Goal: Task Accomplishment & Management: Manage account settings

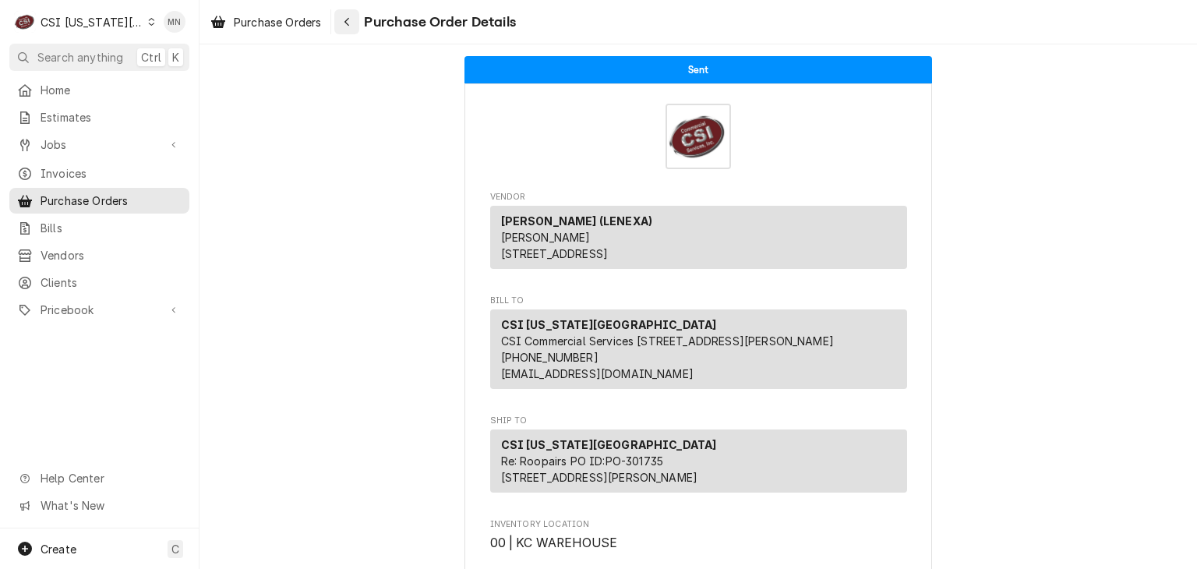
click at [341, 20] on div "Navigate back" at bounding box center [347, 22] width 16 height 16
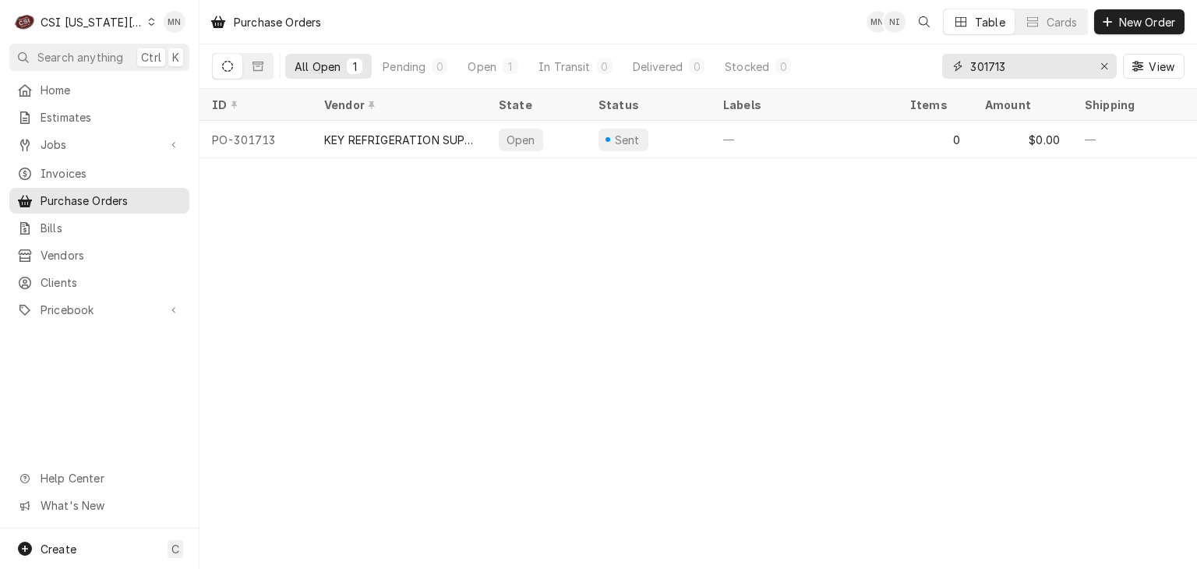
click at [1022, 71] on input "301713" at bounding box center [1028, 66] width 117 height 25
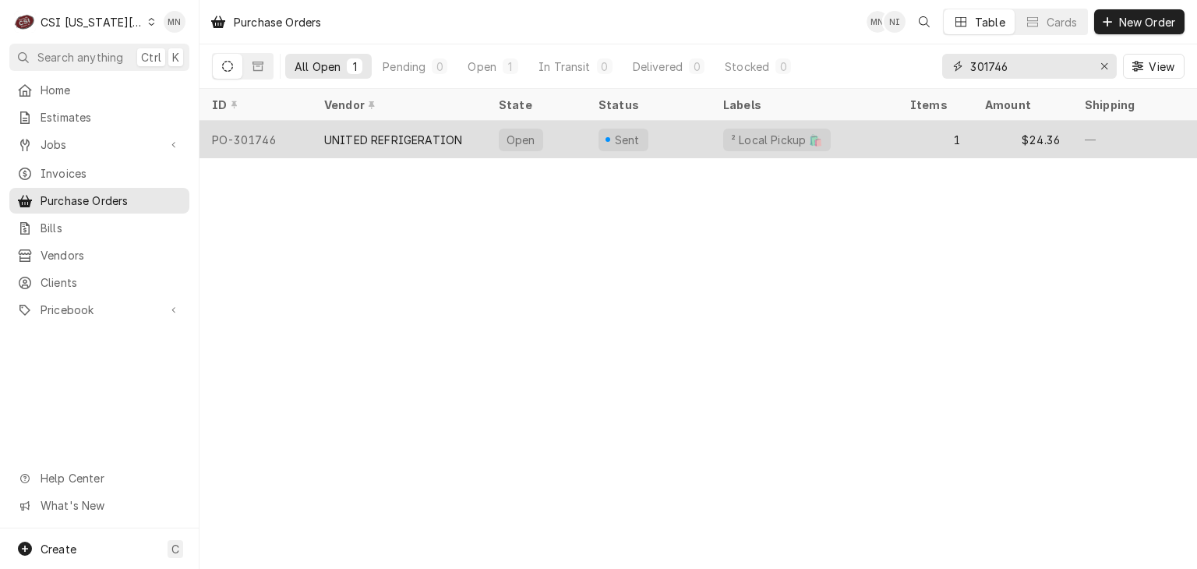
type input "301746"
click at [440, 122] on div "UNITED REFRIGERATION" at bounding box center [399, 139] width 175 height 37
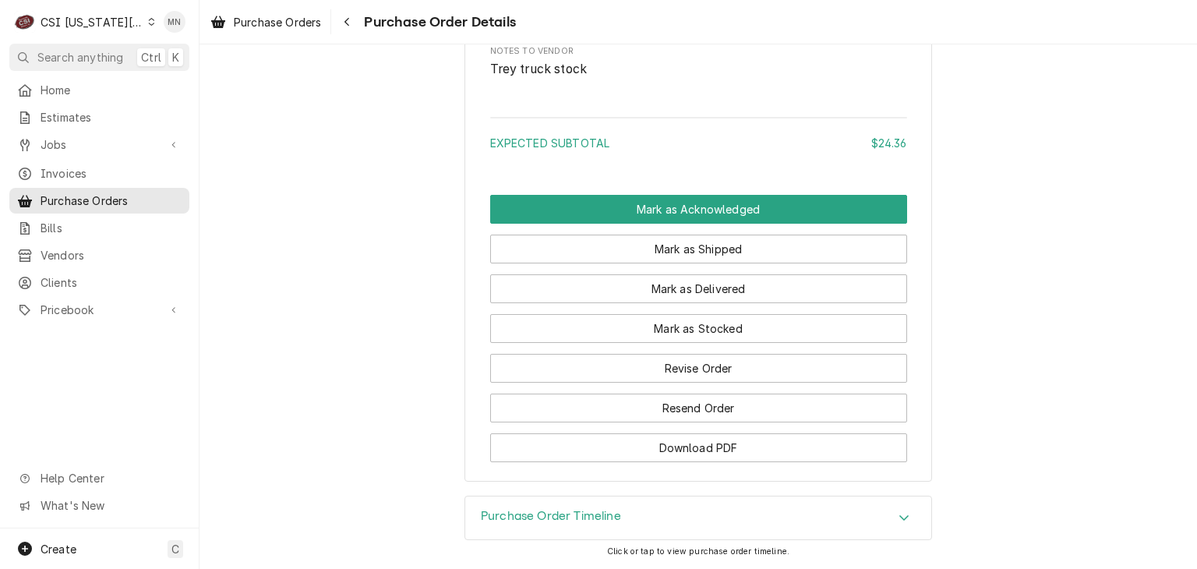
scroll to position [1228, 0]
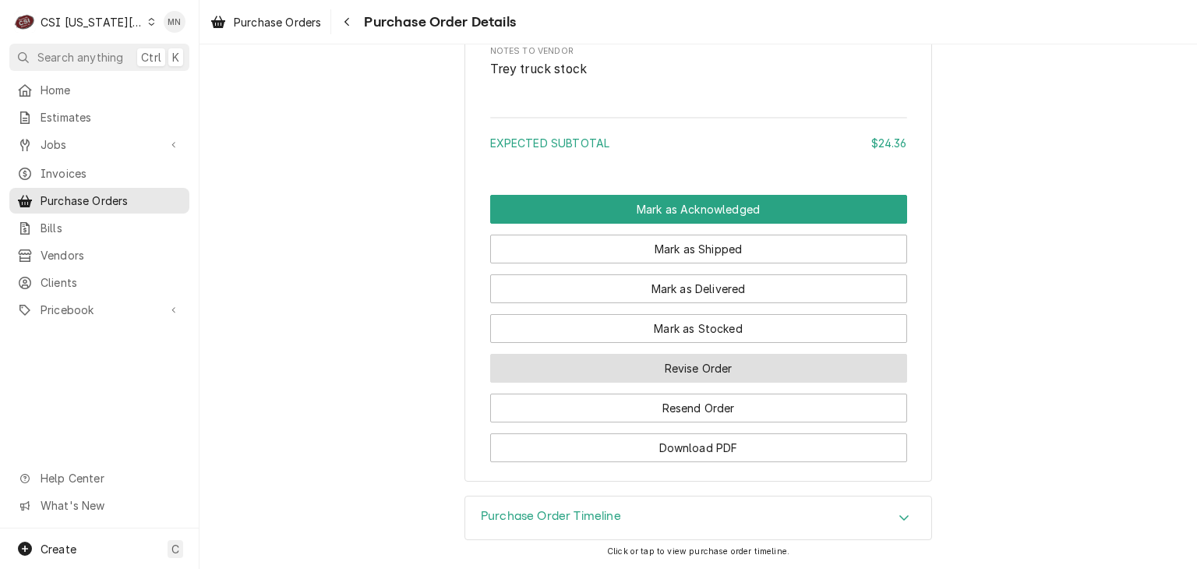
click at [775, 362] on button "Revise Order" at bounding box center [698, 368] width 417 height 29
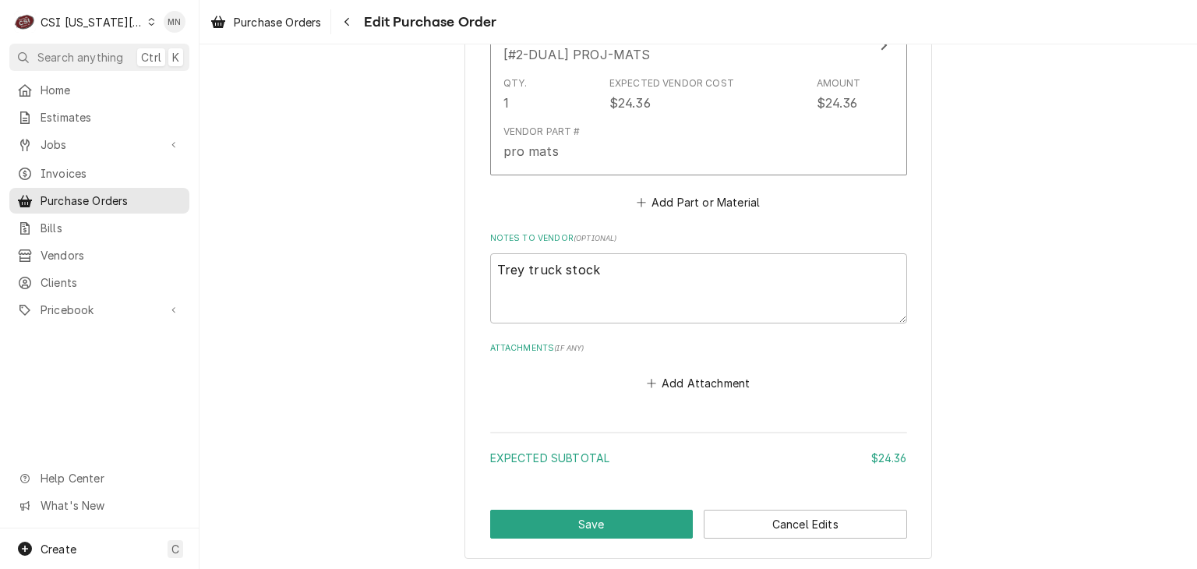
scroll to position [820, 0]
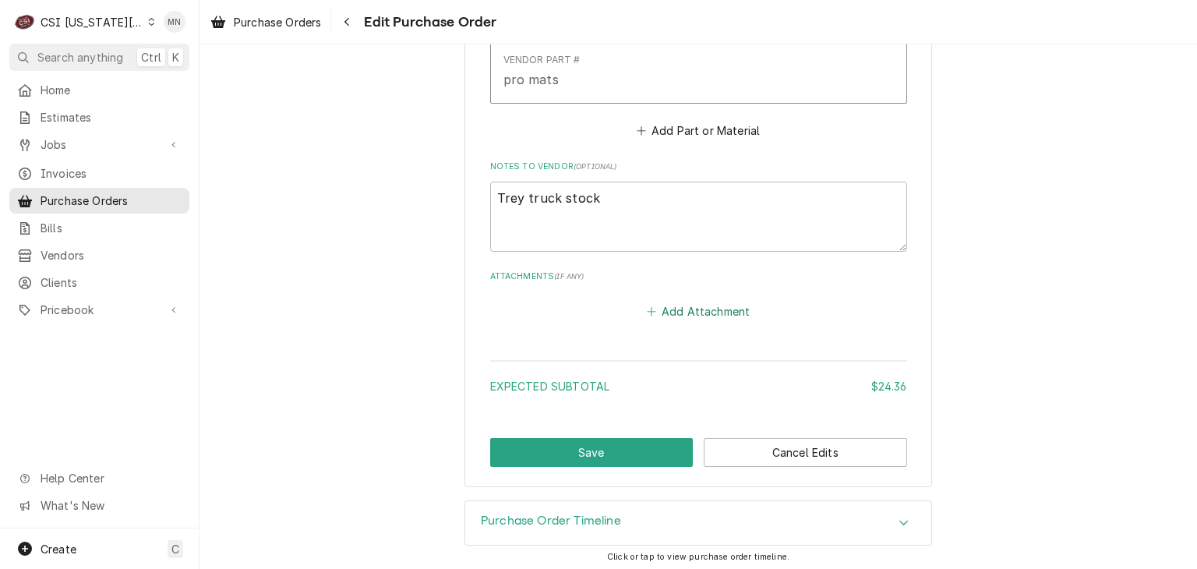
click at [686, 313] on button "Add Attachment" at bounding box center [698, 311] width 109 height 22
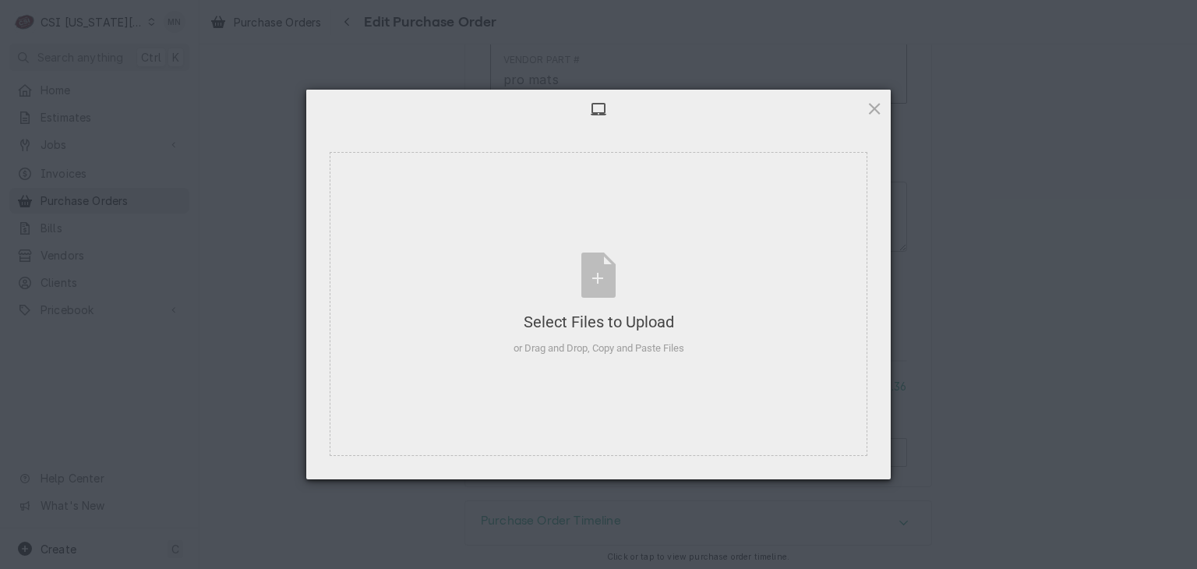
type textarea "x"
click at [595, 275] on div "Select Files to Upload or Drag and Drop, Copy and Paste Files" at bounding box center [599, 305] width 171 height 104
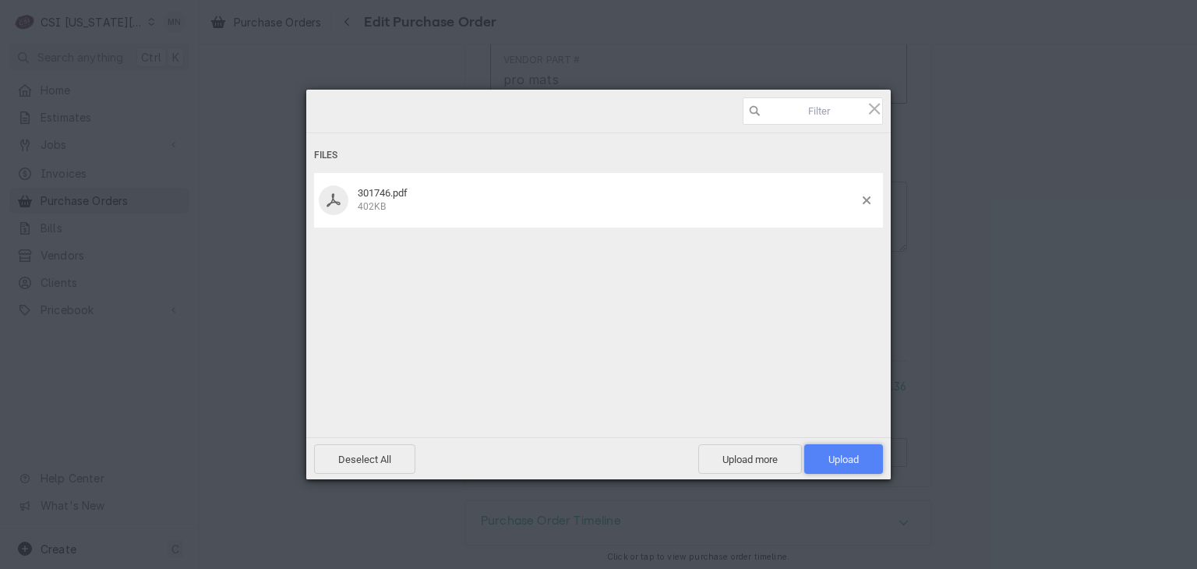
click at [833, 452] on span "Upload 1" at bounding box center [843, 459] width 79 height 30
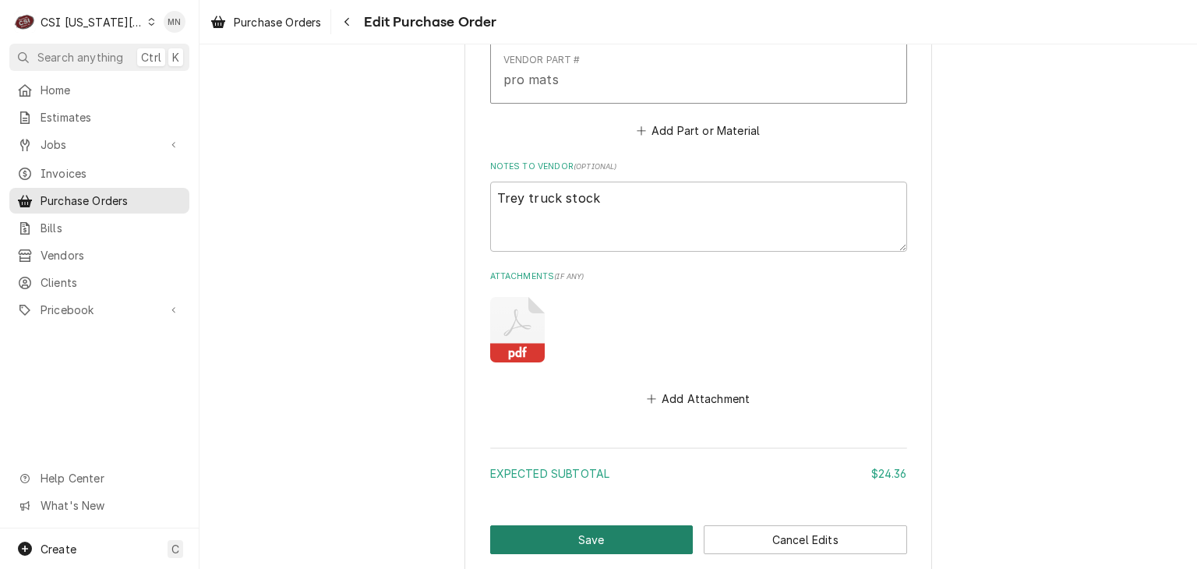
click at [616, 535] on button "Save" at bounding box center [591, 539] width 203 height 29
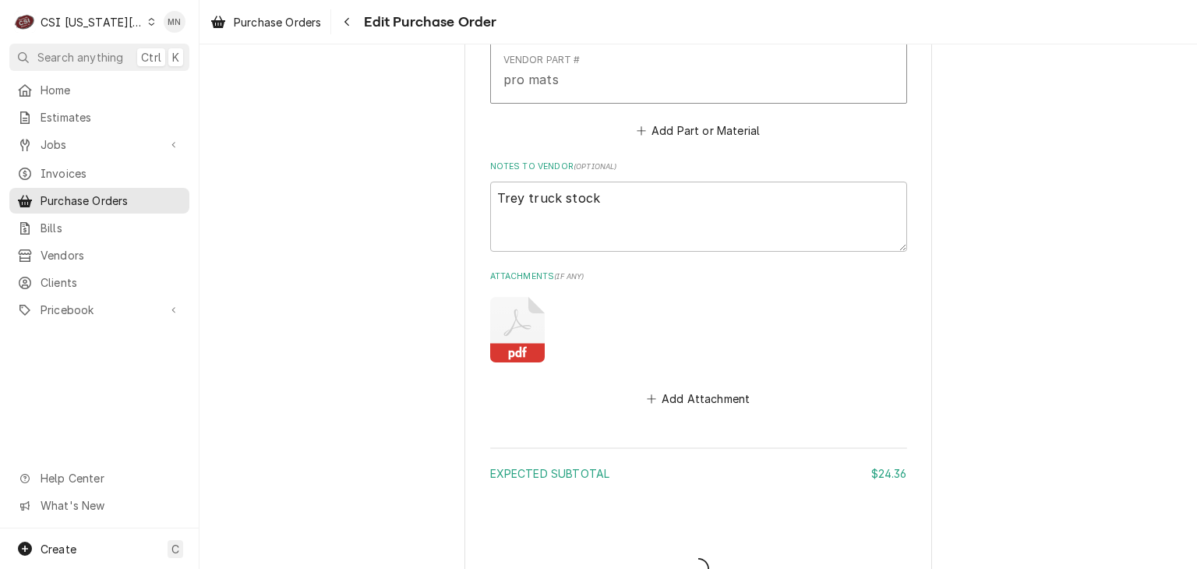
type textarea "x"
